Goal: Find contact information: Find contact information

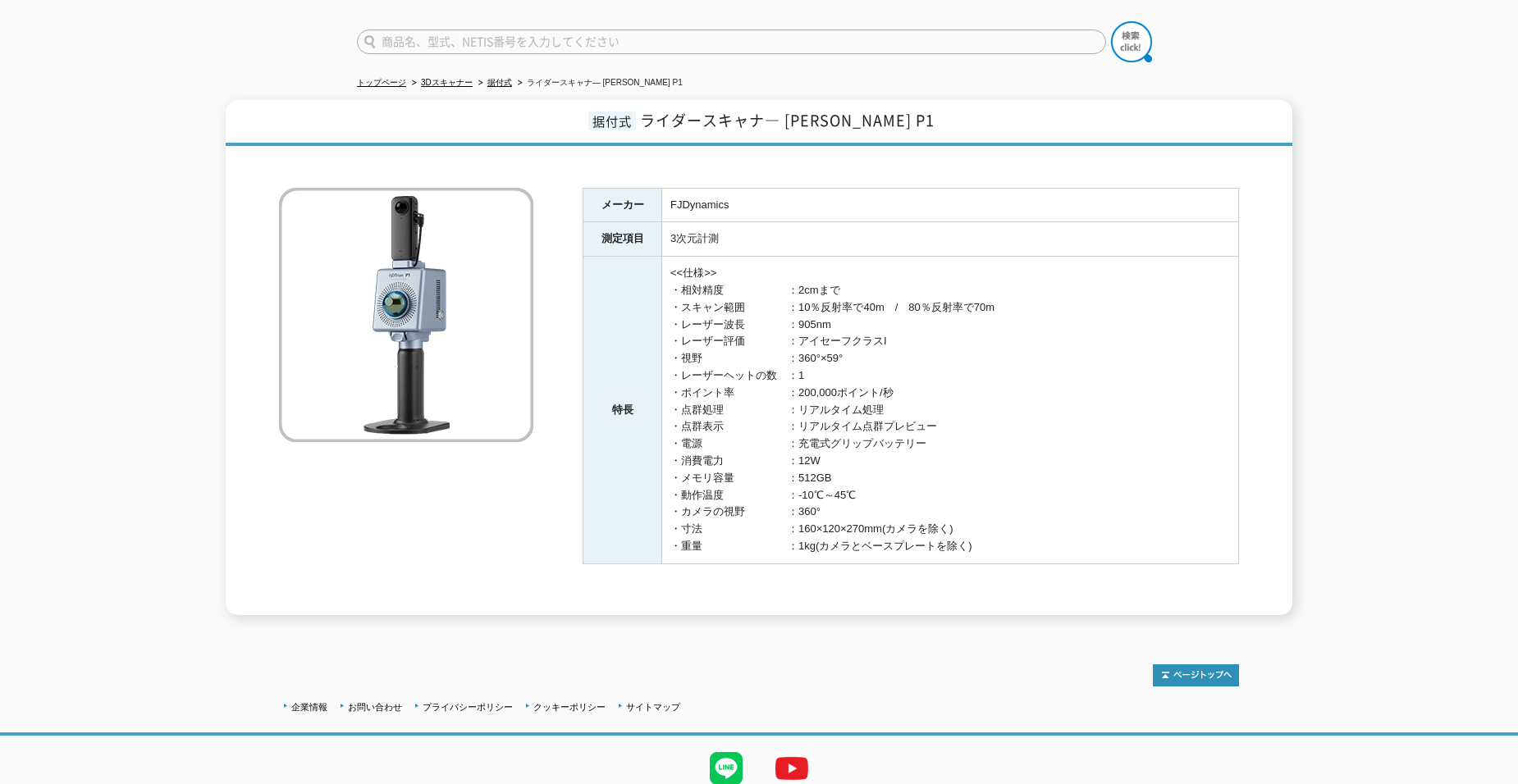
scroll to position [89, 0]
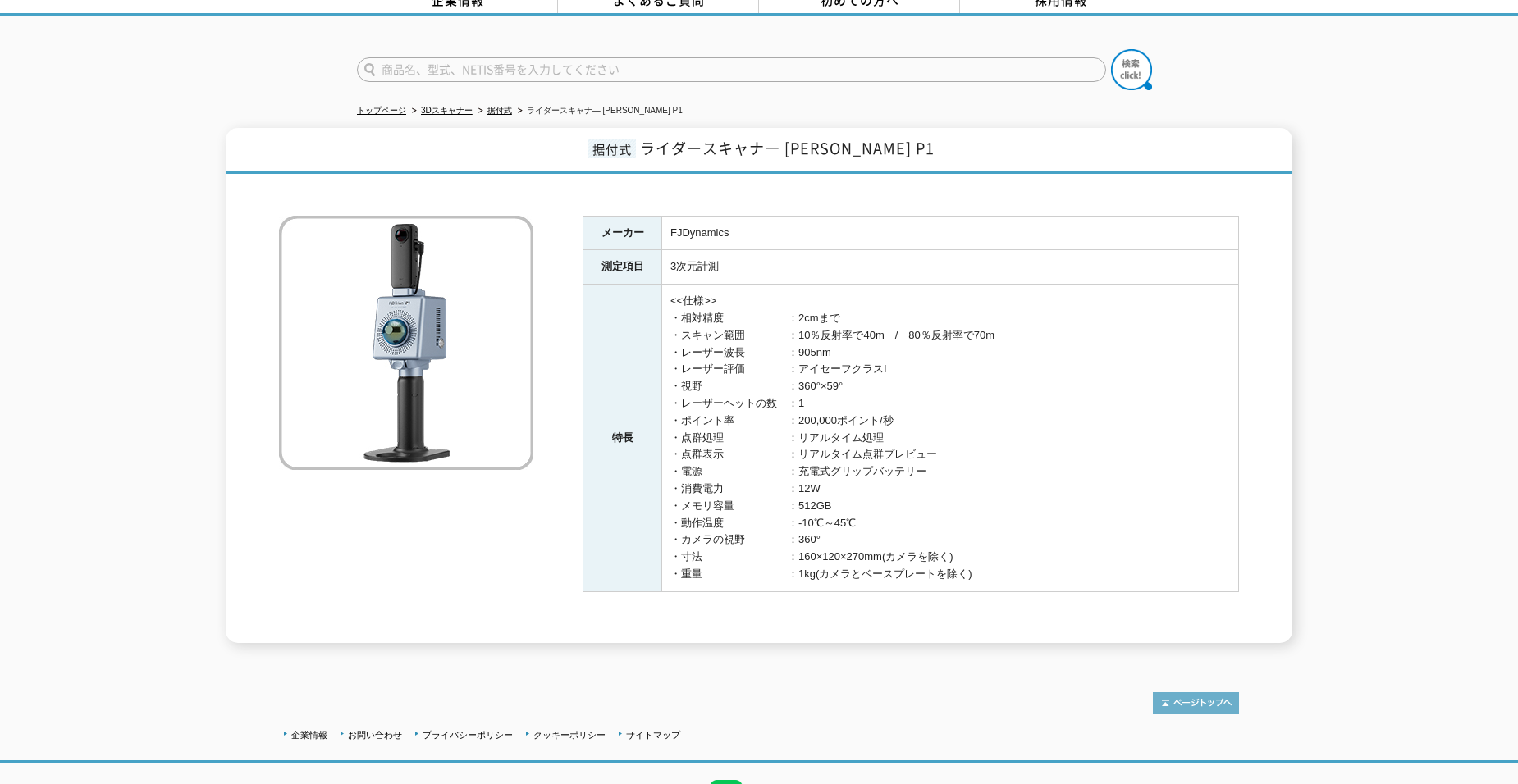
click at [1199, 692] on img at bounding box center [1196, 703] width 86 height 23
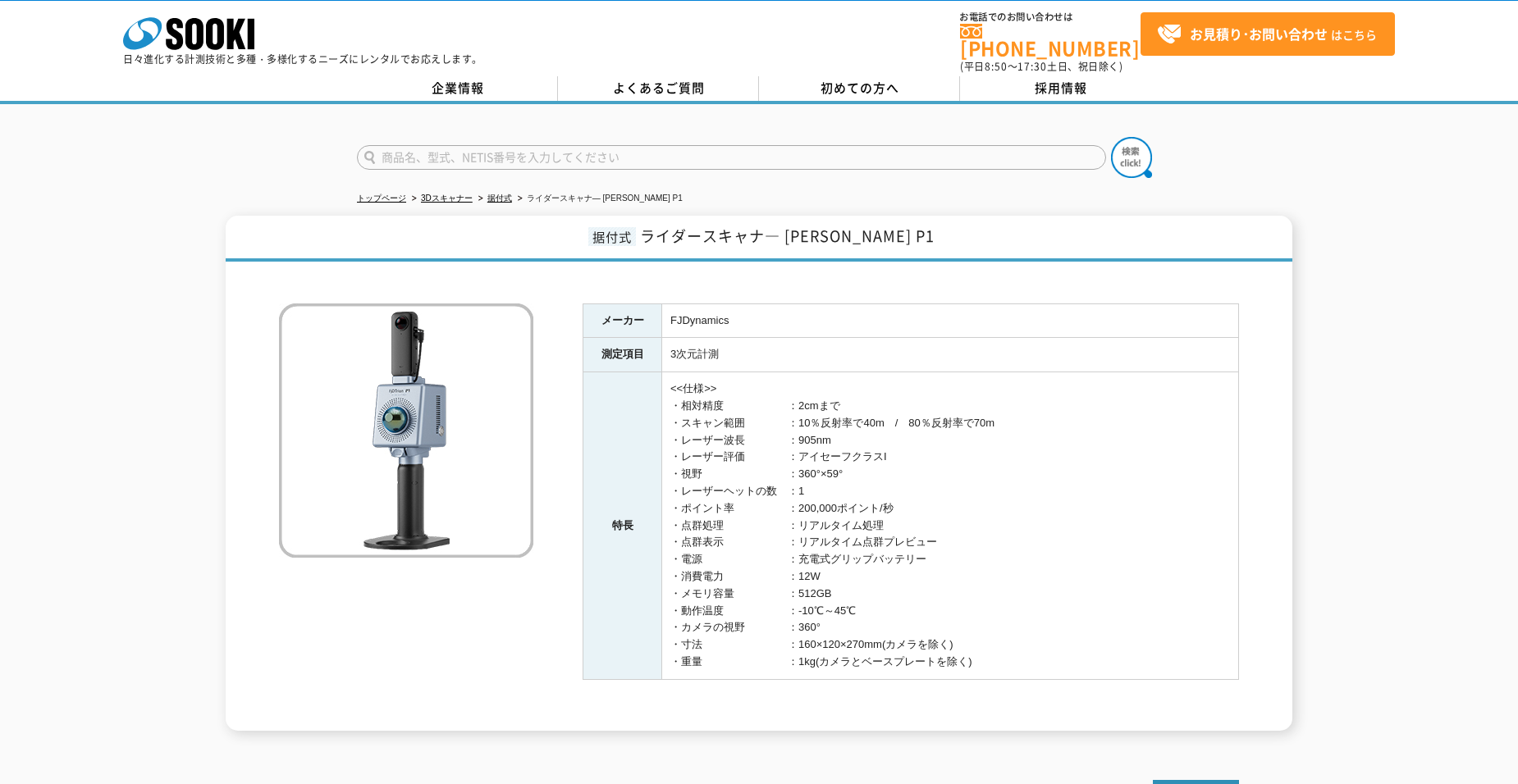
scroll to position [0, 0]
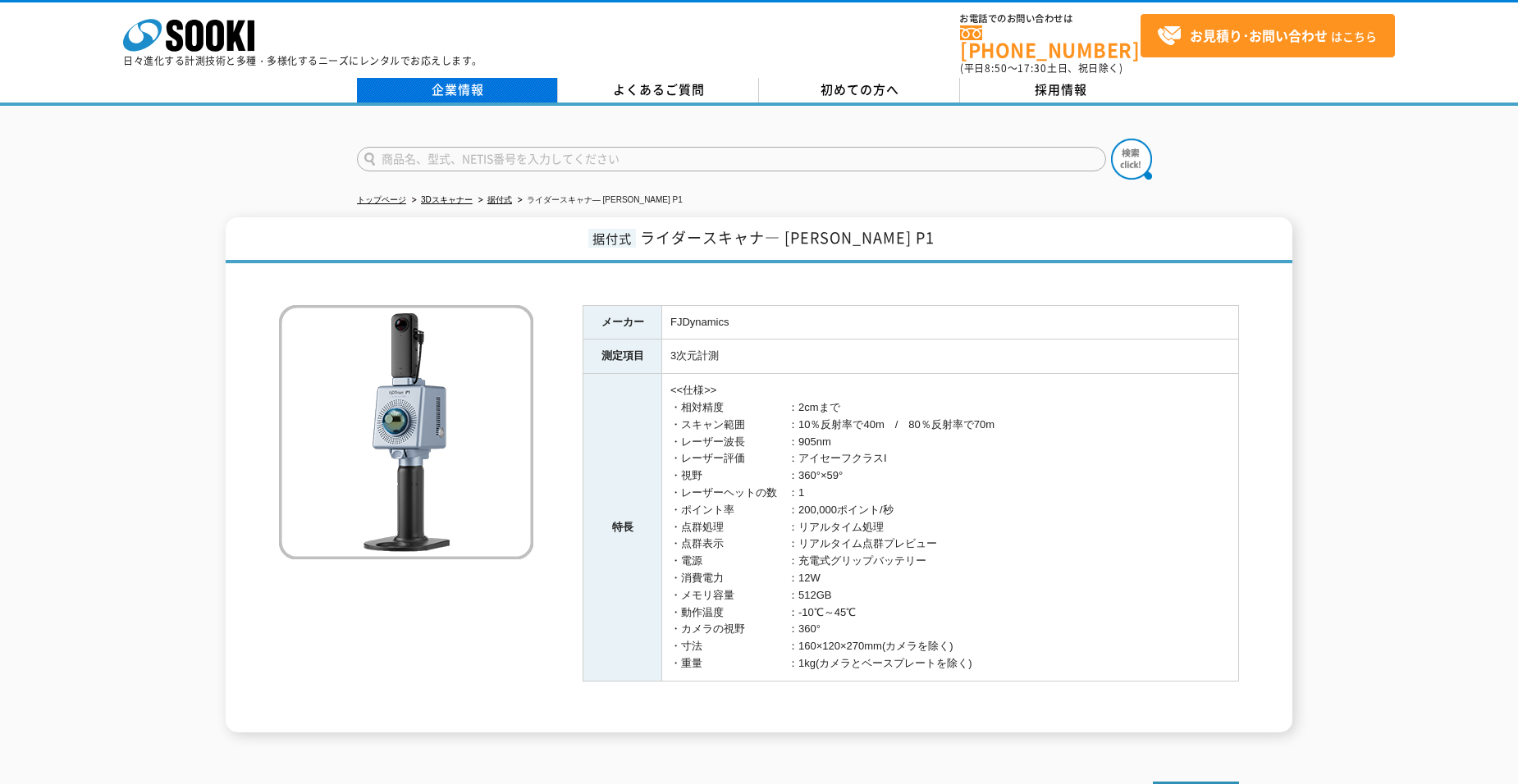
click at [467, 78] on link "企業情報" at bounding box center [457, 89] width 201 height 24
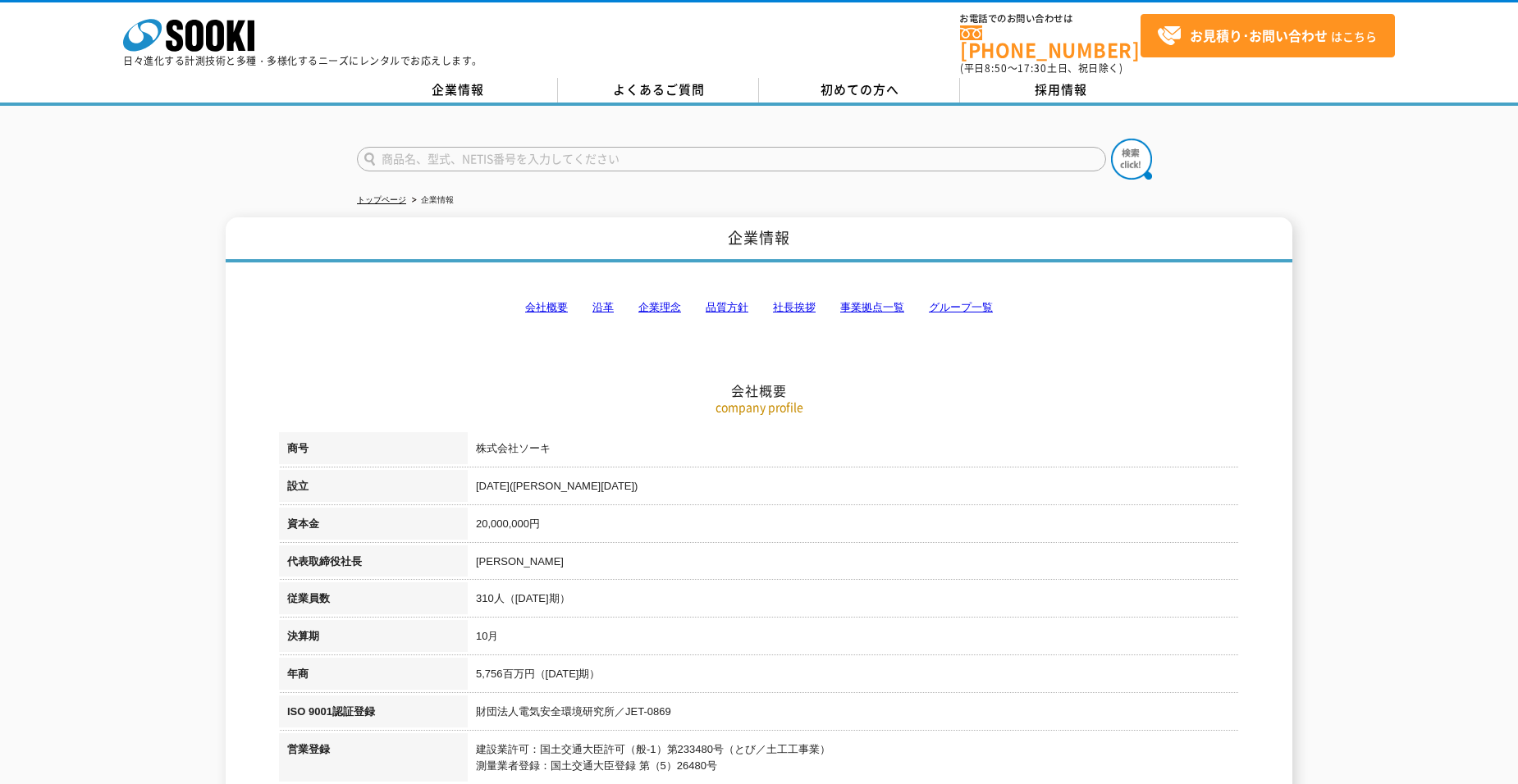
click at [554, 301] on link "会社概要" at bounding box center [546, 306] width 43 height 13
click at [946, 301] on link "グループ一覧" at bounding box center [961, 306] width 64 height 13
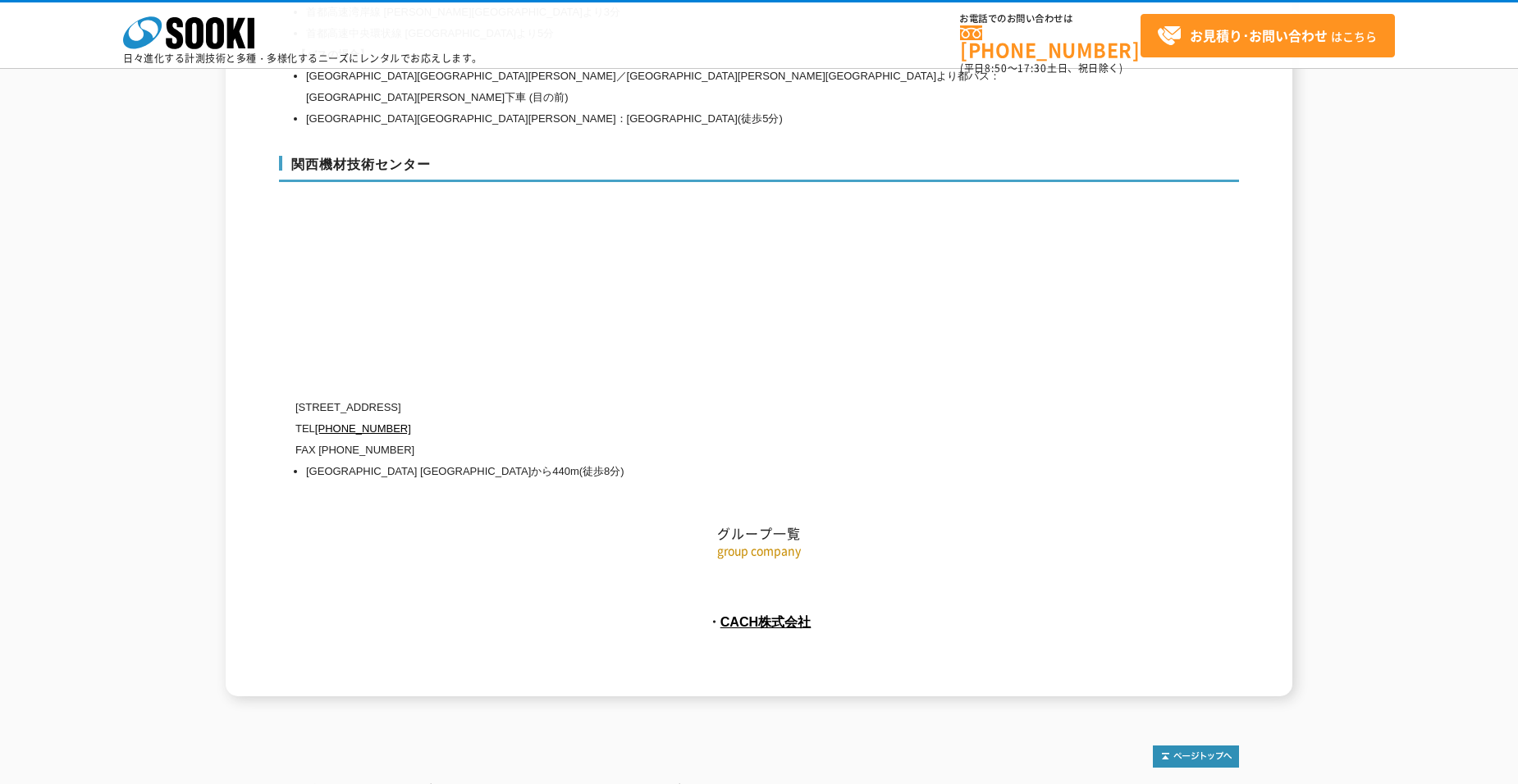
scroll to position [7333, 0]
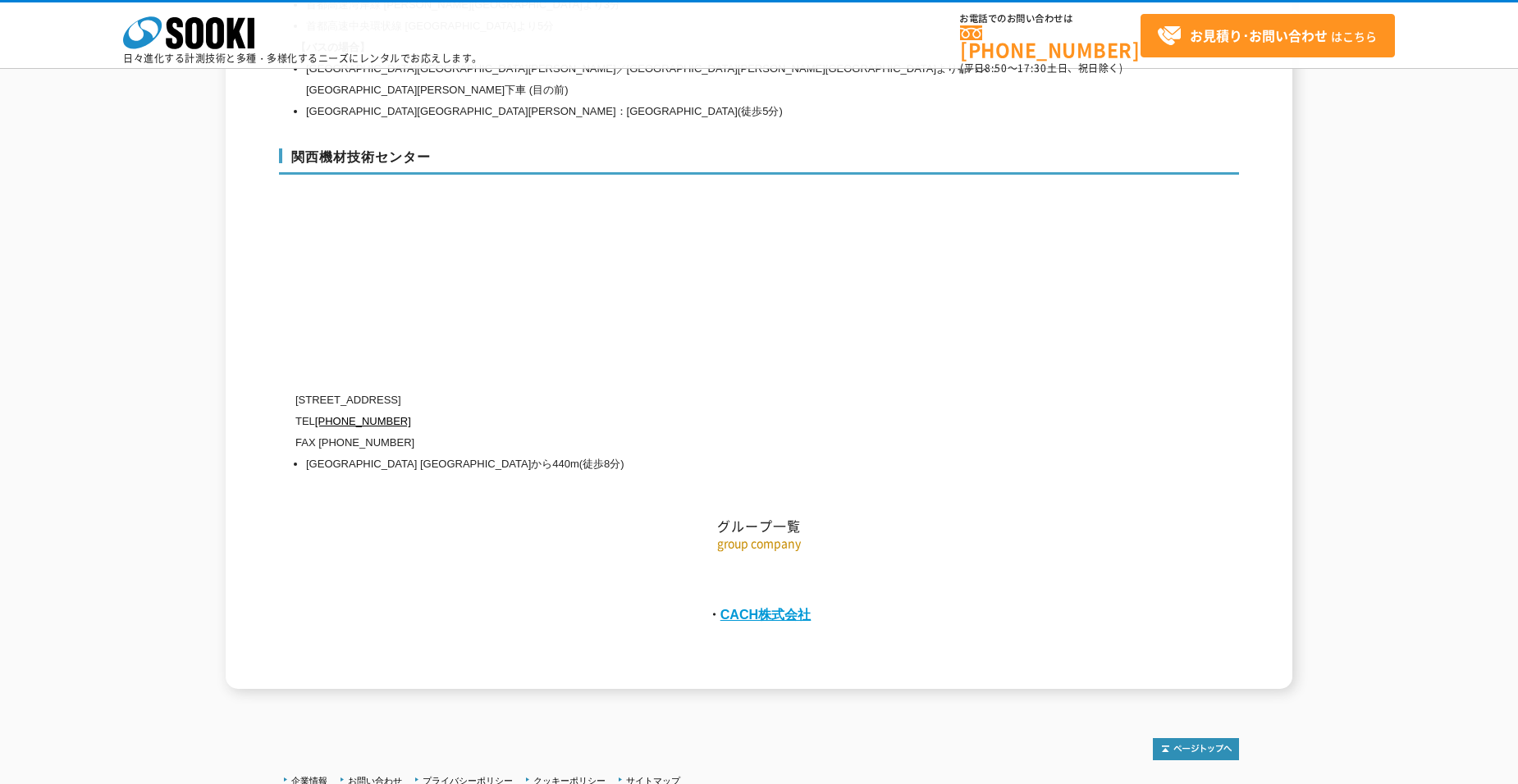
click at [776, 607] on link "CACH株式会社" at bounding box center [765, 615] width 91 height 15
